Goal: Transaction & Acquisition: Purchase product/service

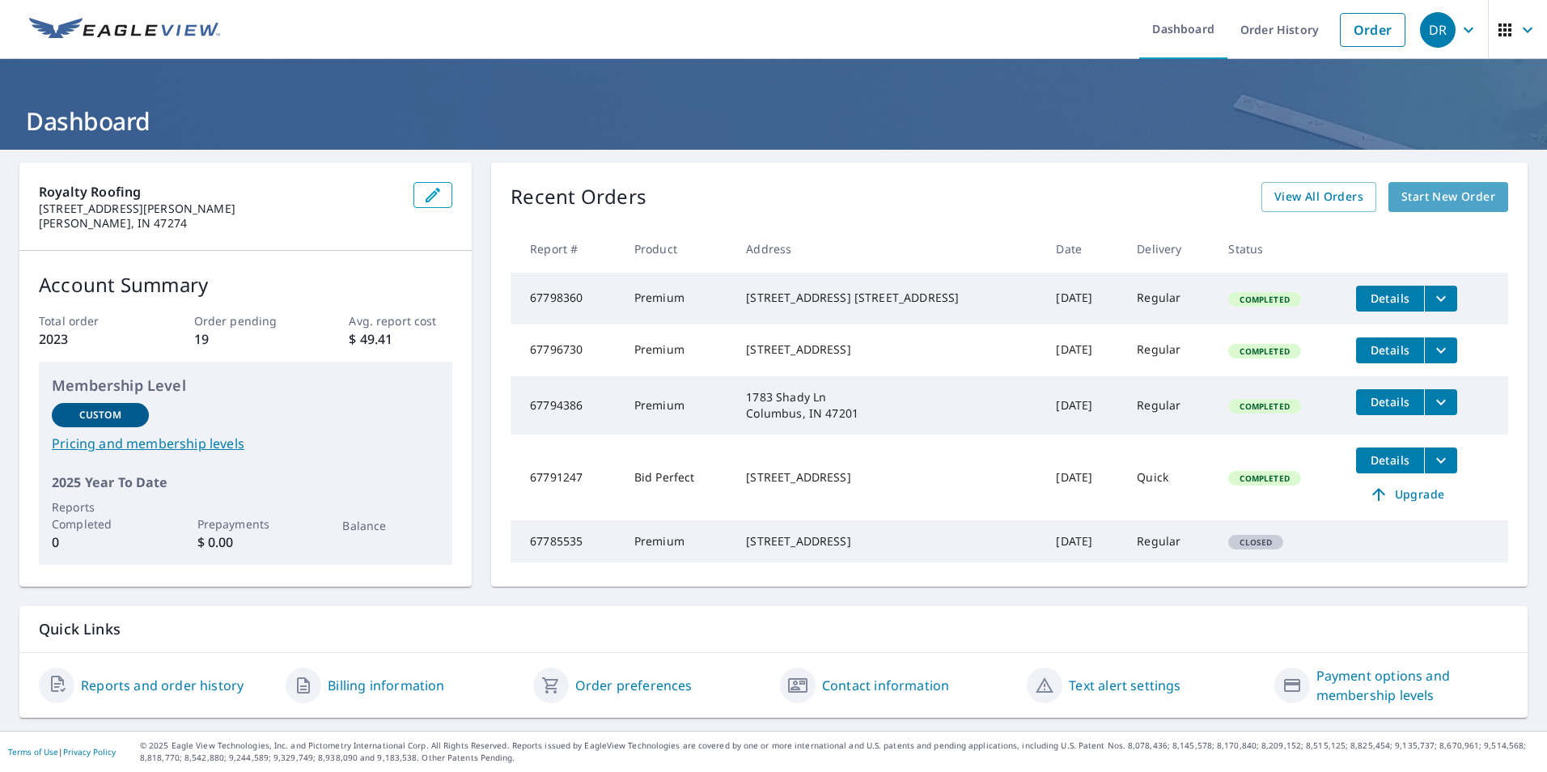
click at [1415, 191] on span "Start New Order" at bounding box center [1449, 197] width 94 height 20
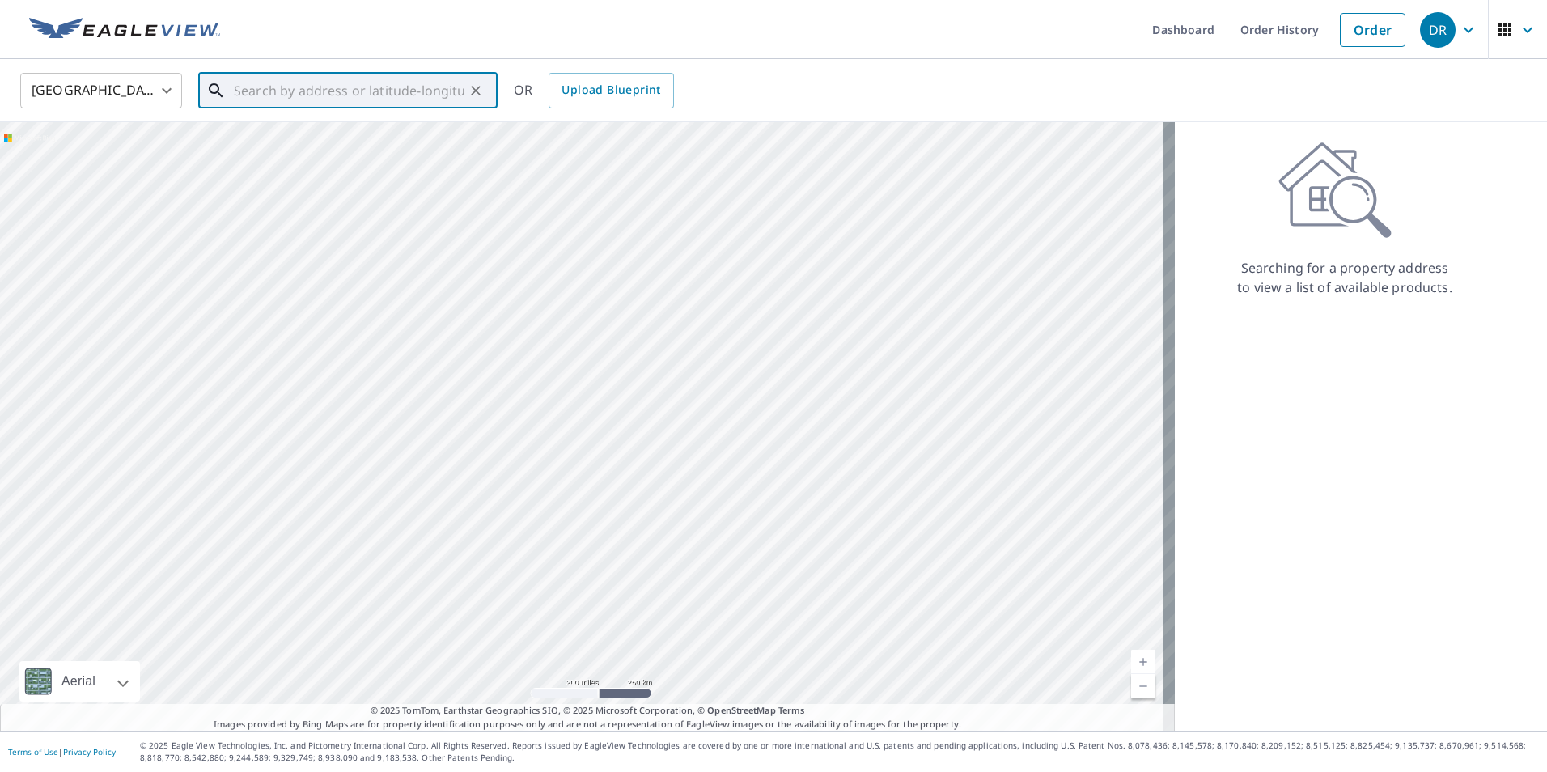
click at [367, 79] on input "text" at bounding box center [349, 90] width 231 height 45
paste input "[STREET_ADDRESS][PERSON_NAME]"
click at [401, 152] on p "Shoals, IN 47581" at bounding box center [358, 155] width 254 height 16
type input "[STREET_ADDRESS][PERSON_NAME]"
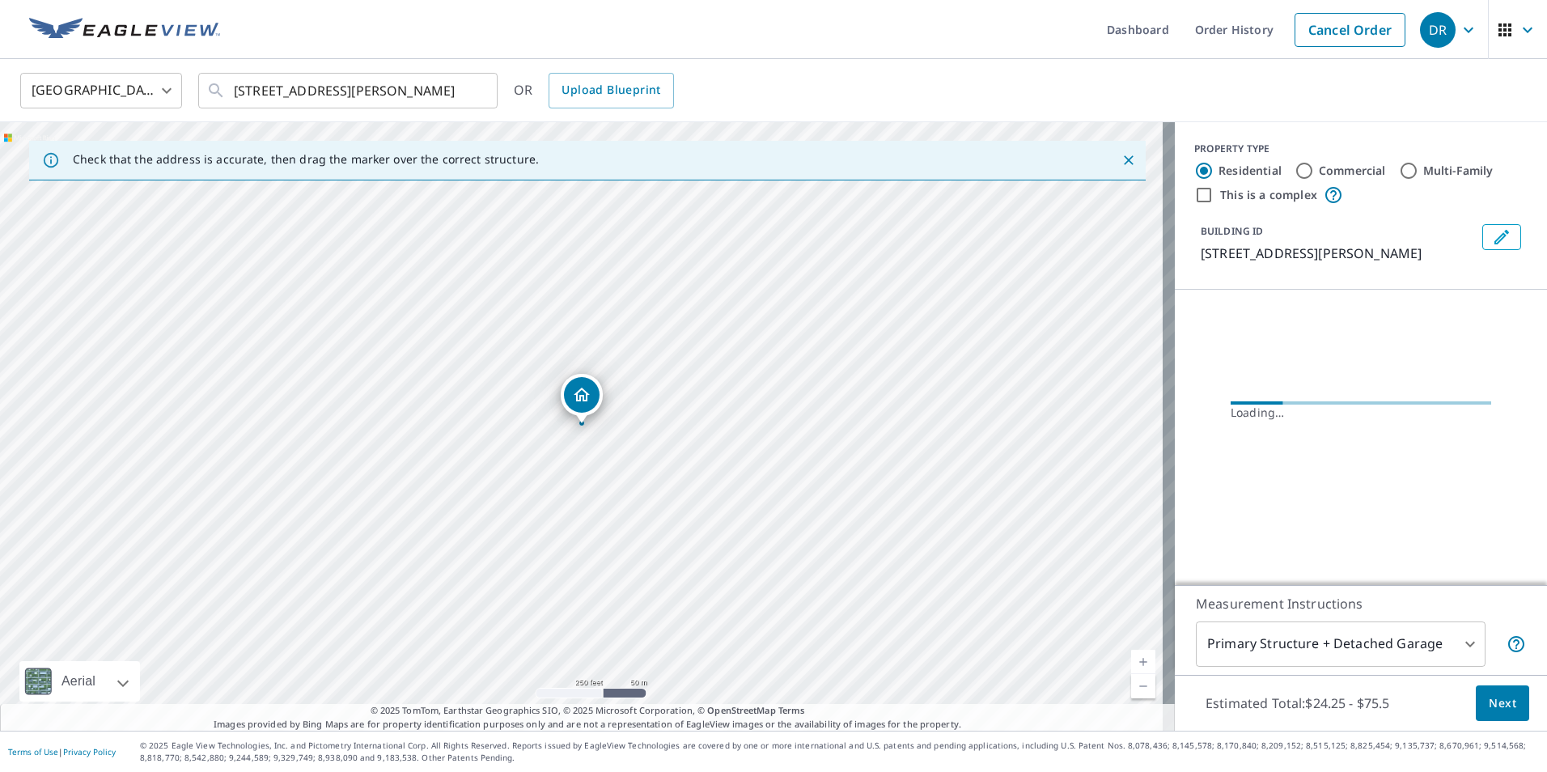
click at [1134, 659] on link "Current Level 17, Zoom In" at bounding box center [1143, 662] width 24 height 24
click at [1134, 659] on link "Current Level 18, Zoom In" at bounding box center [1143, 662] width 24 height 24
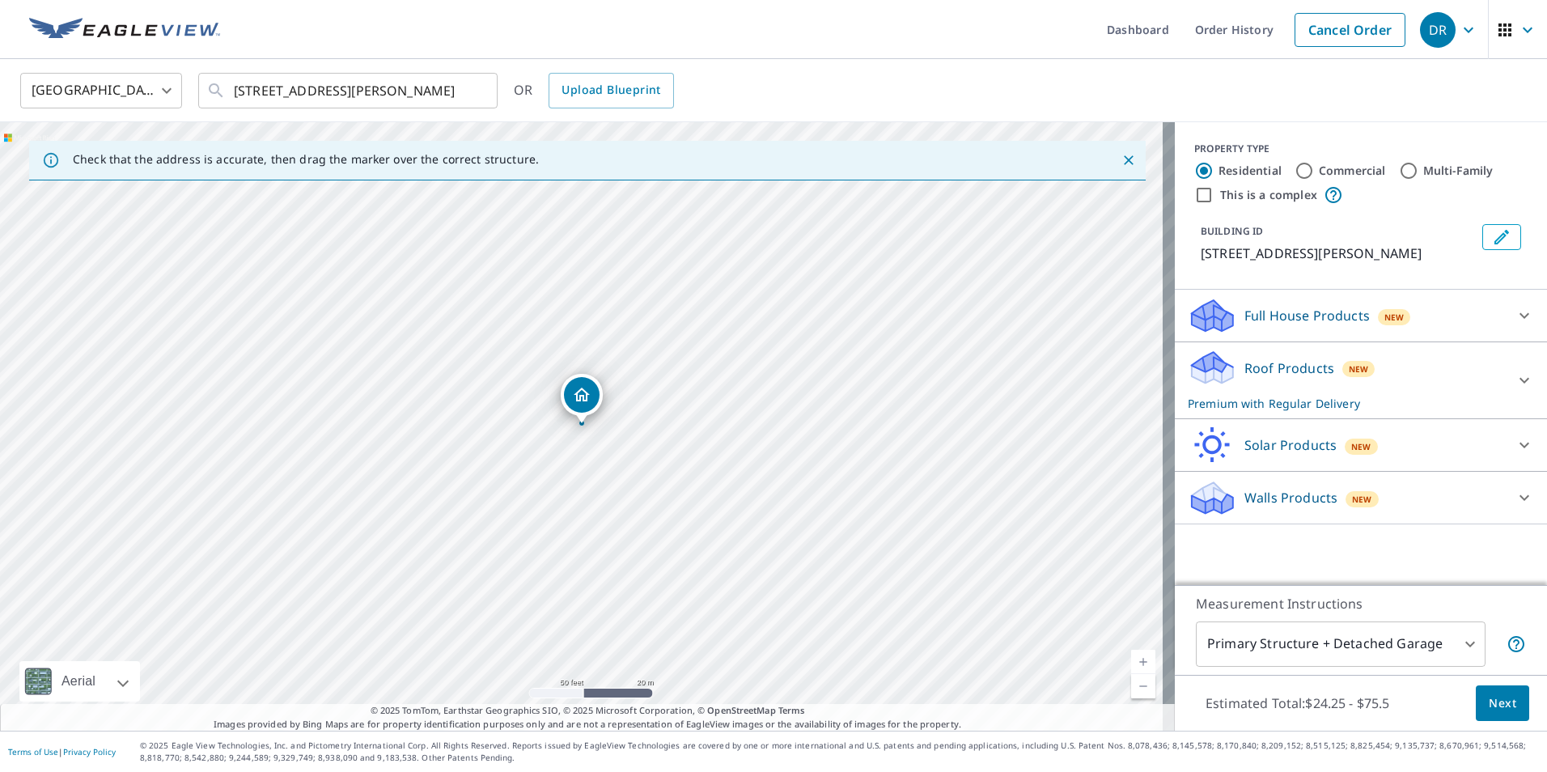
click at [1411, 387] on div "Roof Products New Premium with Regular Delivery" at bounding box center [1346, 380] width 317 height 63
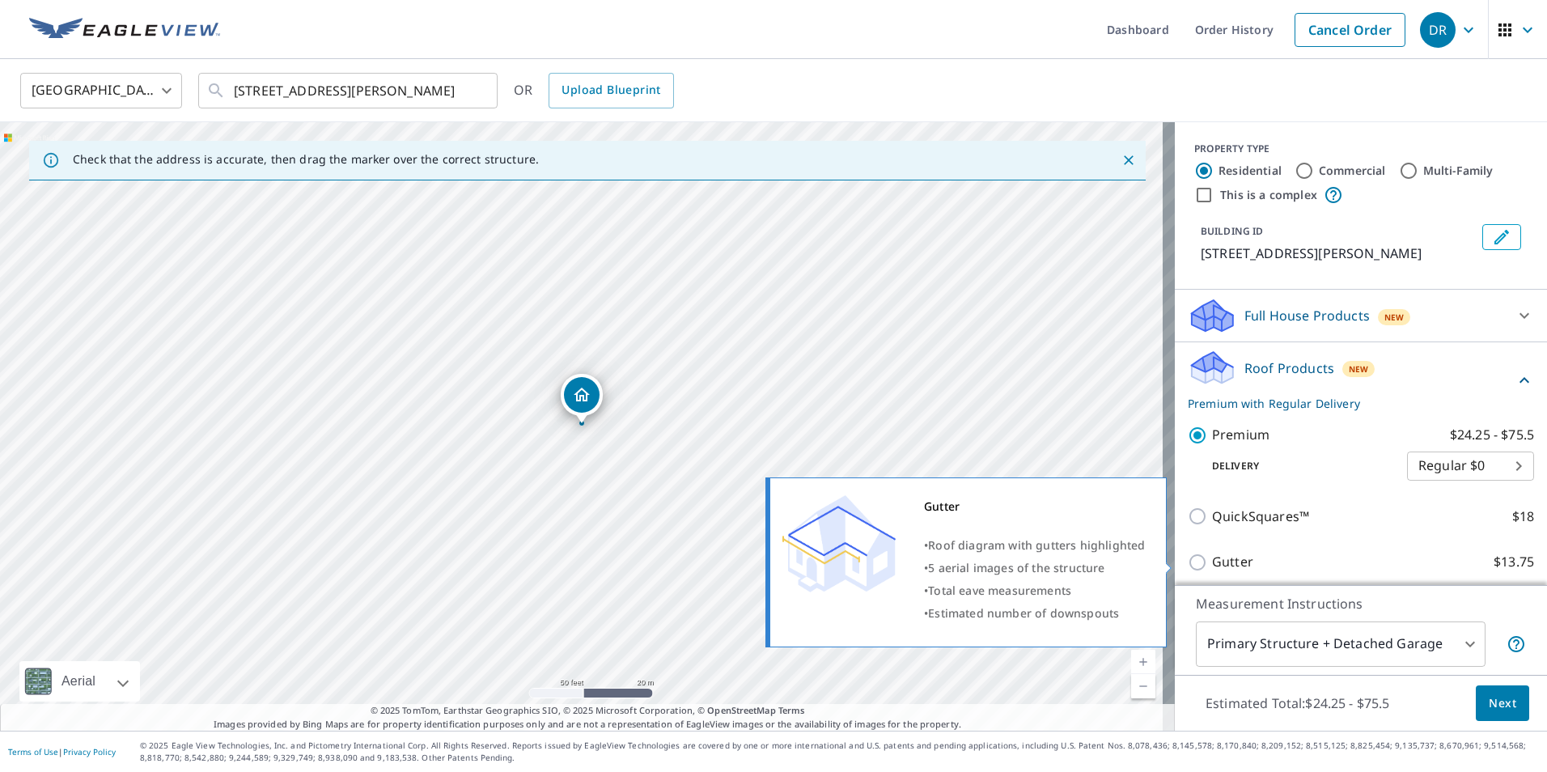
click at [1188, 562] on input "Gutter $13.75" at bounding box center [1200, 562] width 24 height 19
checkbox input "true"
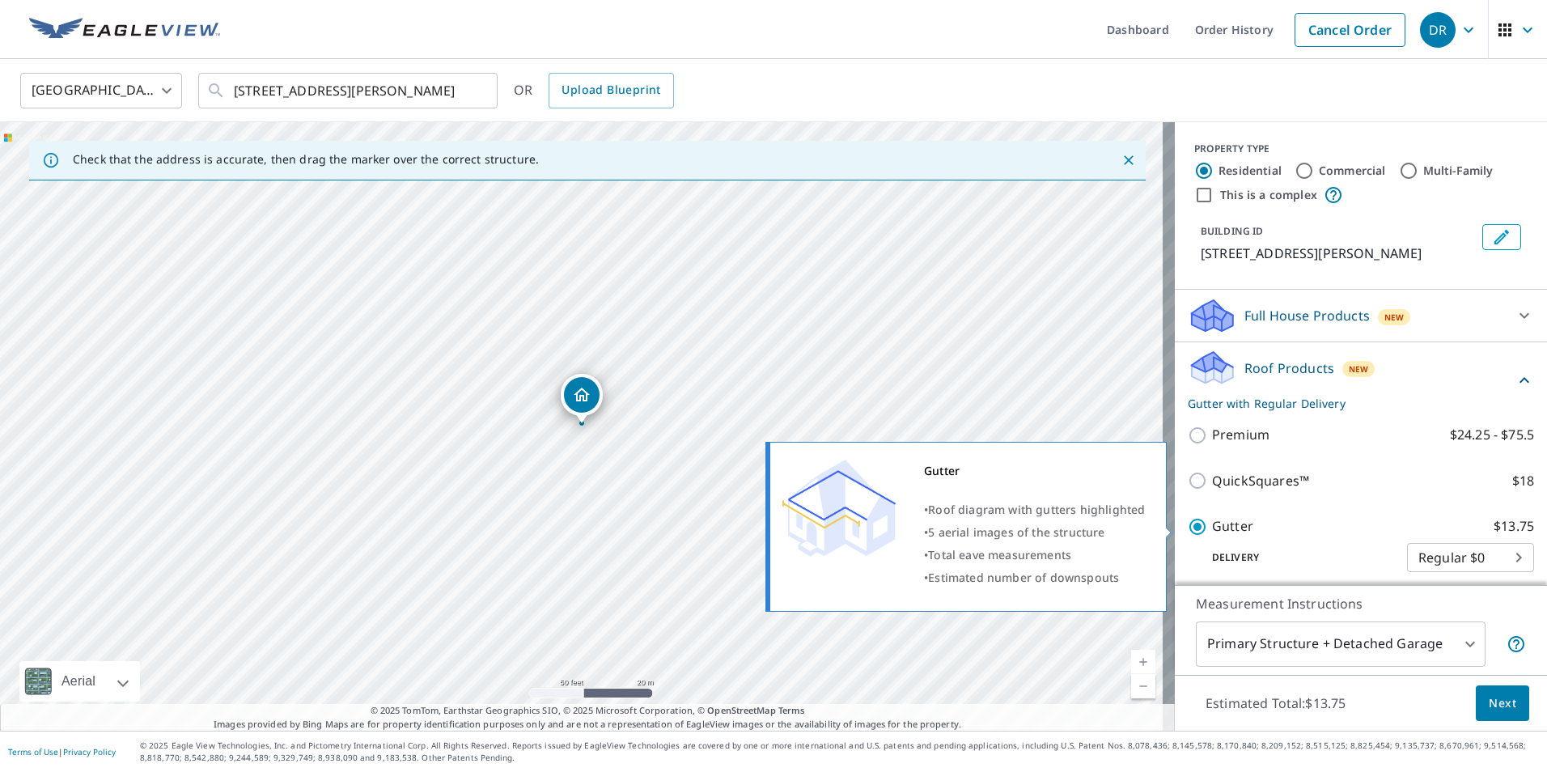
checkbox input "false"
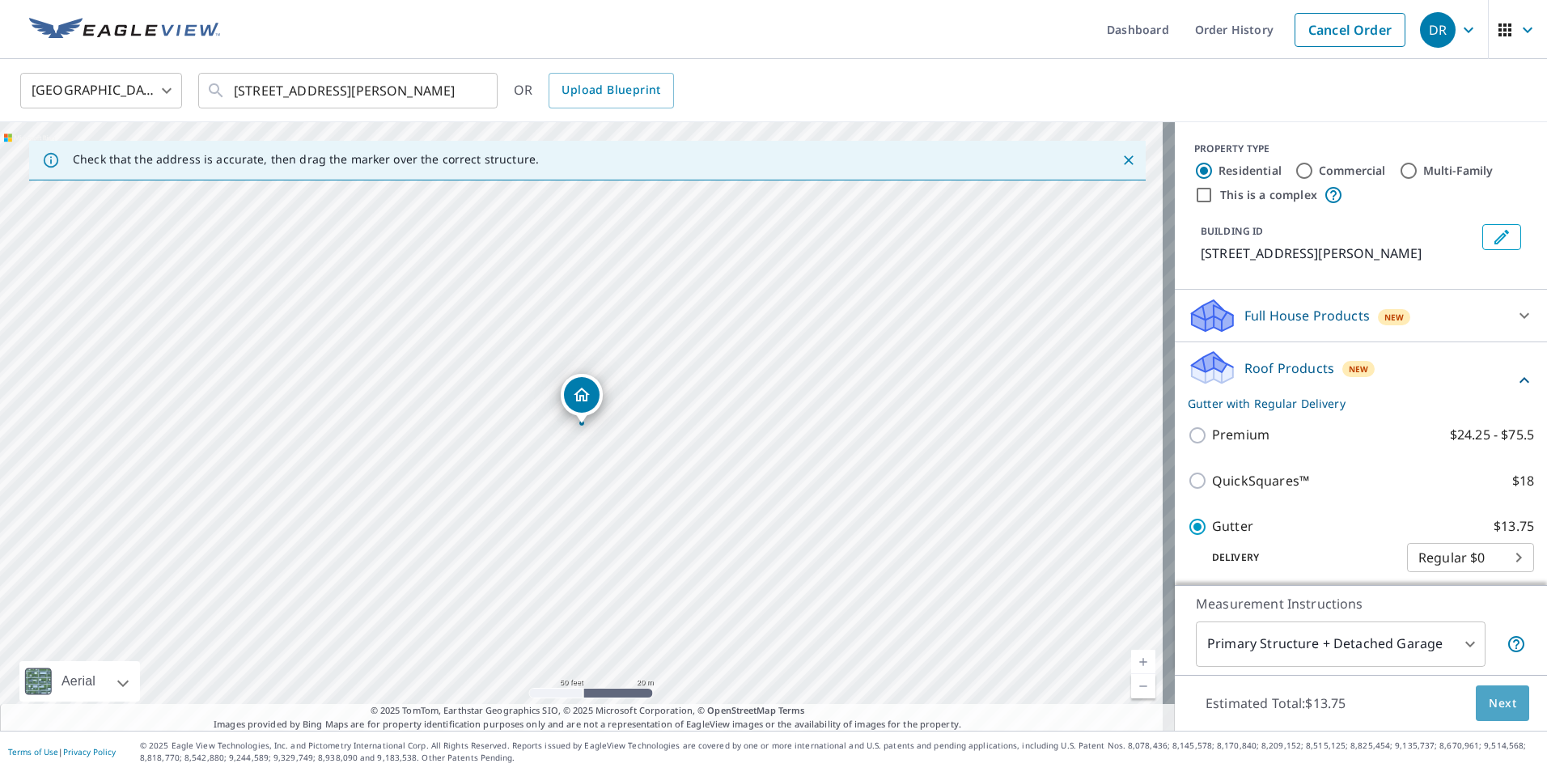
click at [1489, 702] on span "Next" at bounding box center [1503, 704] width 28 height 20
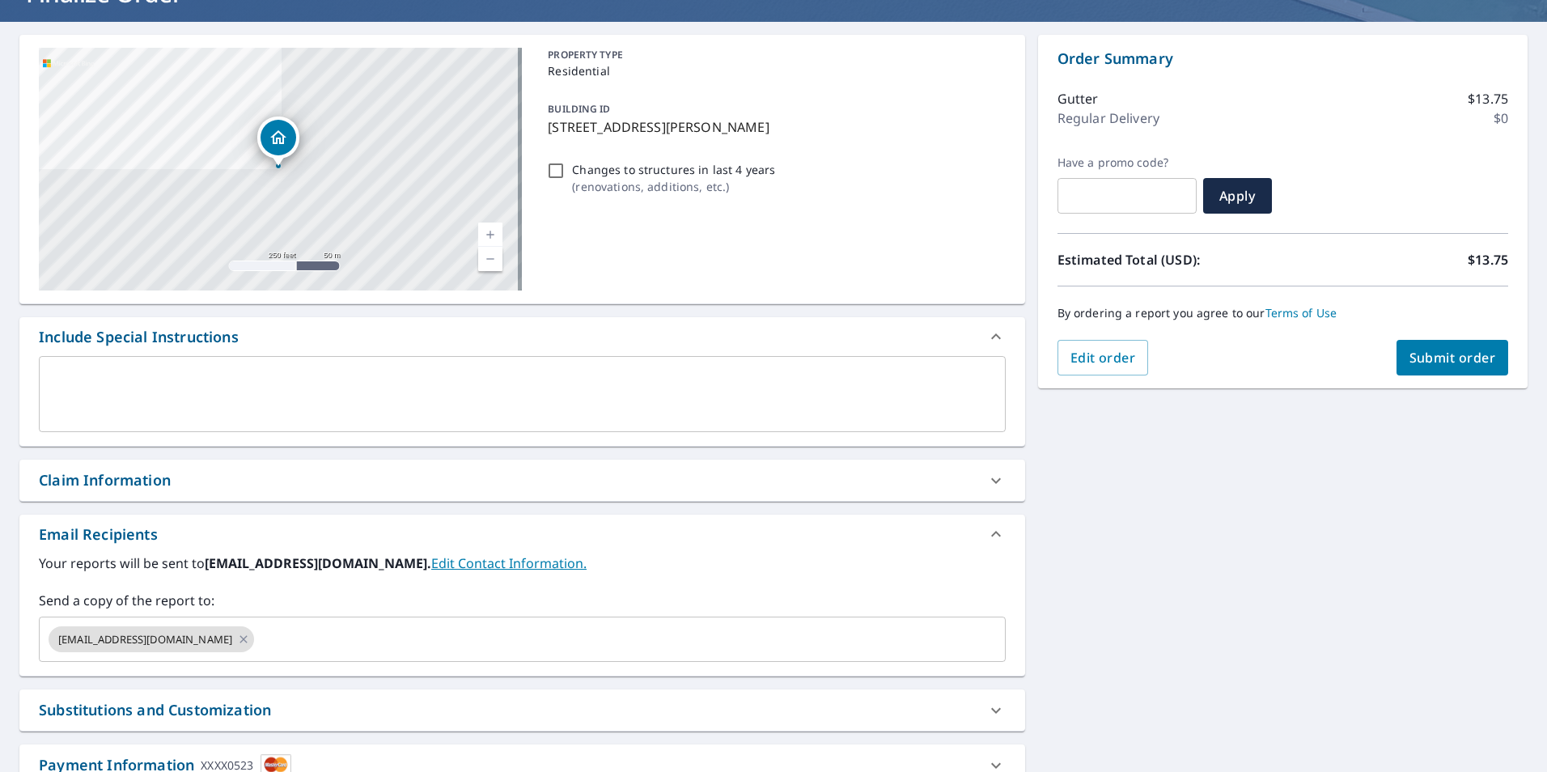
scroll to position [133, 0]
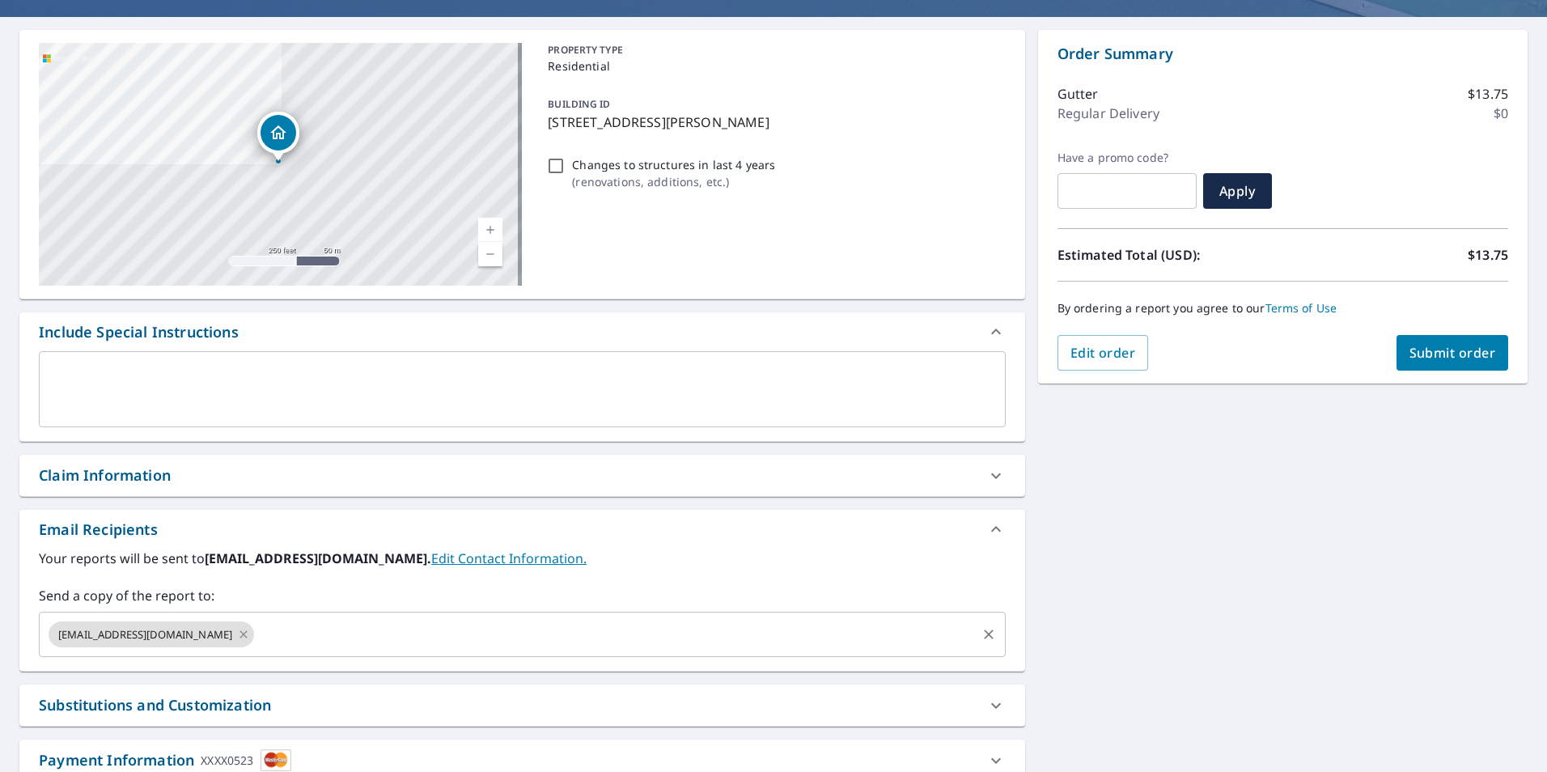
click at [237, 636] on icon at bounding box center [243, 635] width 13 height 18
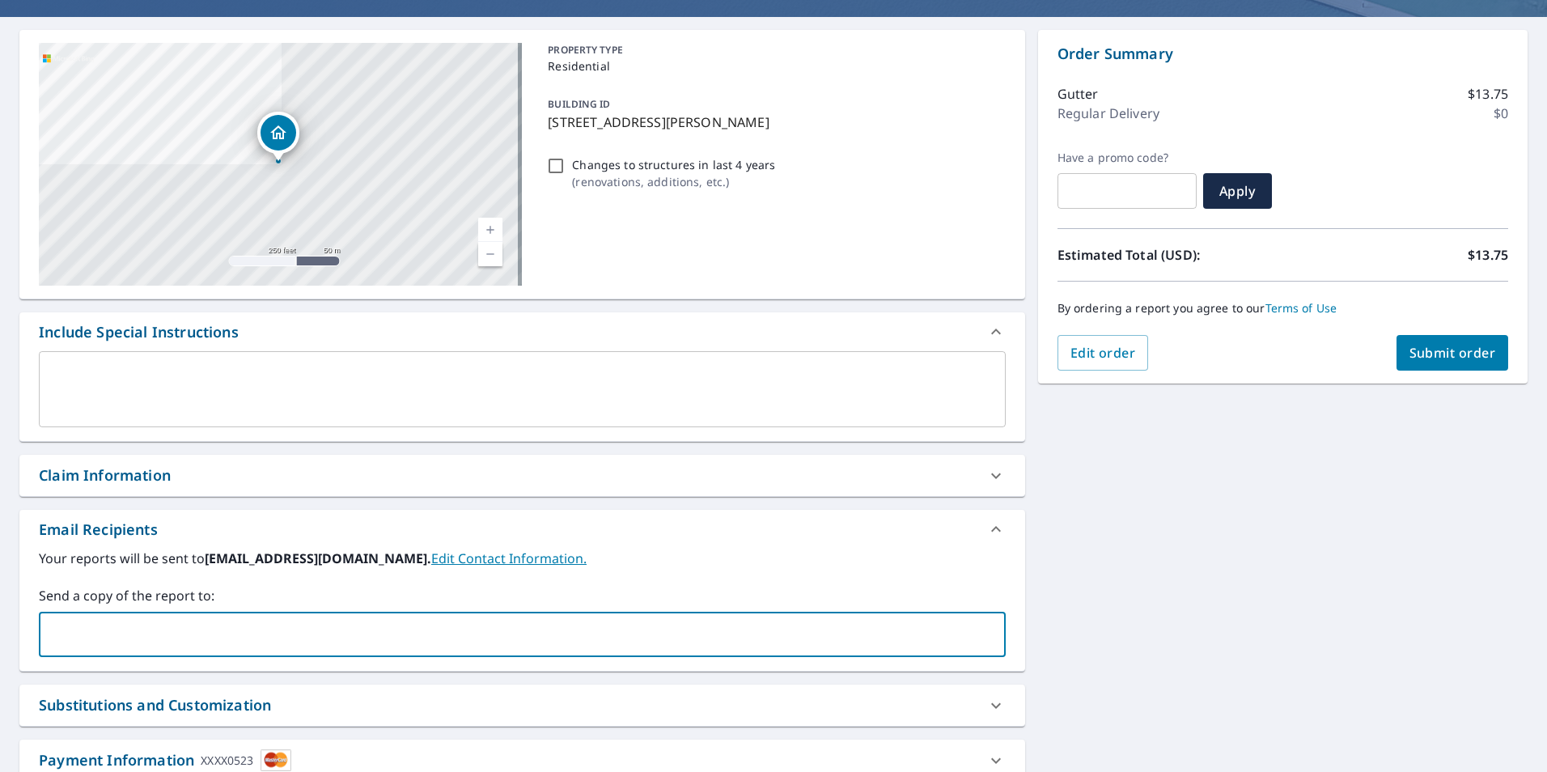
click at [181, 636] on input "text" at bounding box center [510, 634] width 928 height 31
type input "[EMAIL_ADDRESS][DOMAIN_NAME]"
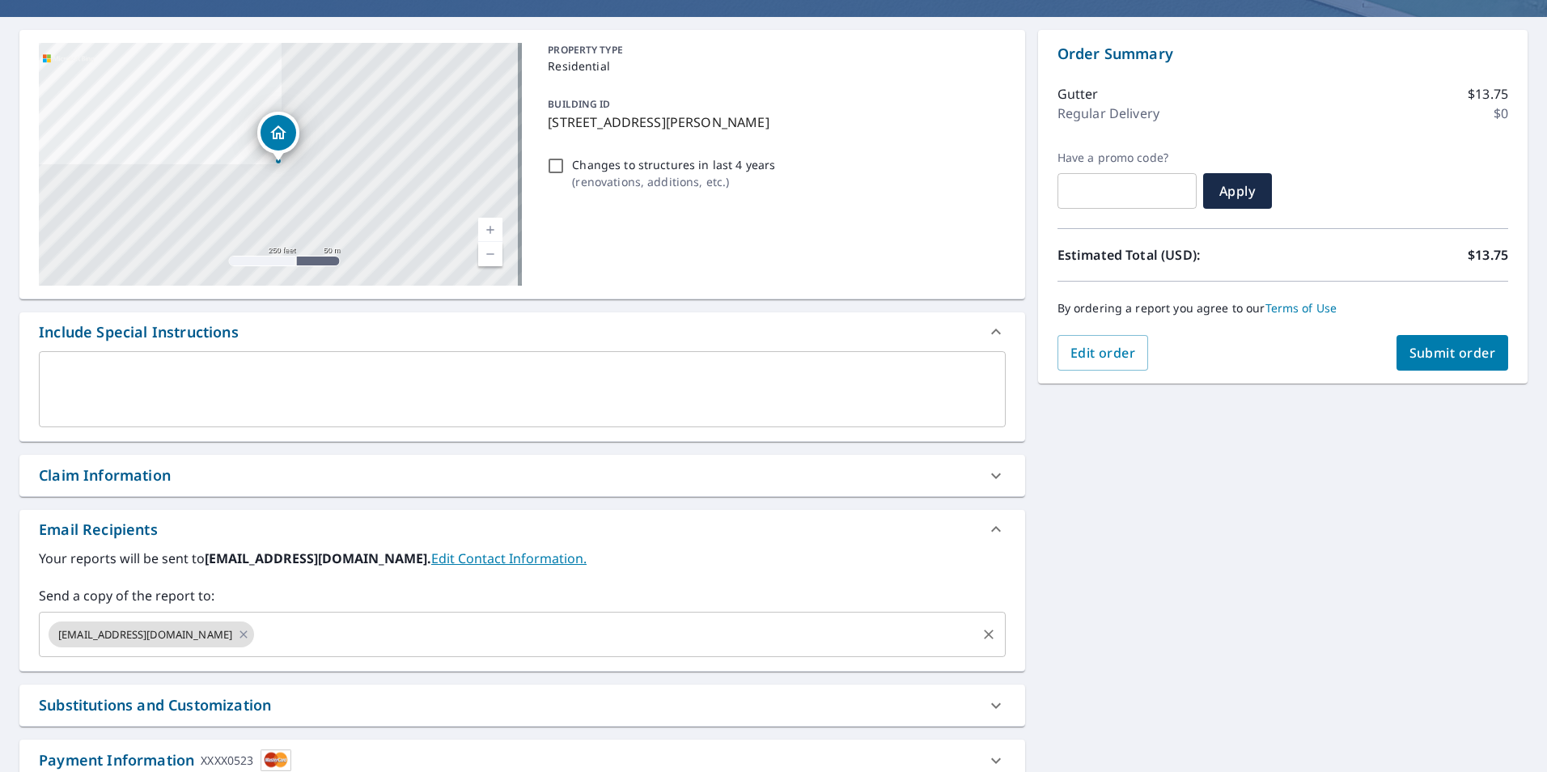
click at [1129, 549] on div "[STREET_ADDRESS][PERSON_NAME] A standard road map Aerial A detailed look from a…" at bounding box center [773, 431] width 1547 height 828
click at [1404, 364] on button "Submit order" at bounding box center [1453, 353] width 112 height 36
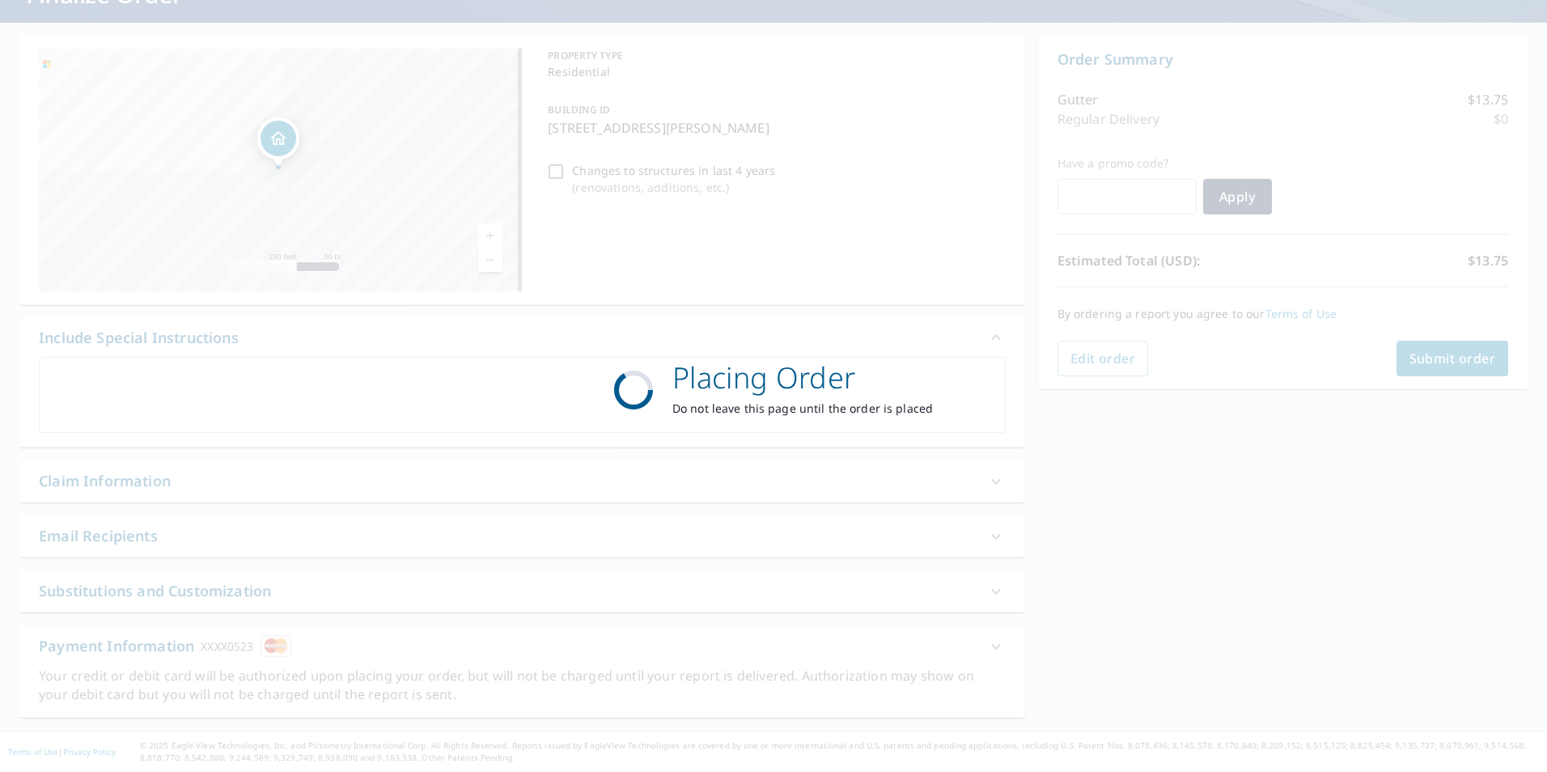
scroll to position [127, 0]
